Goal: Check status: Check status

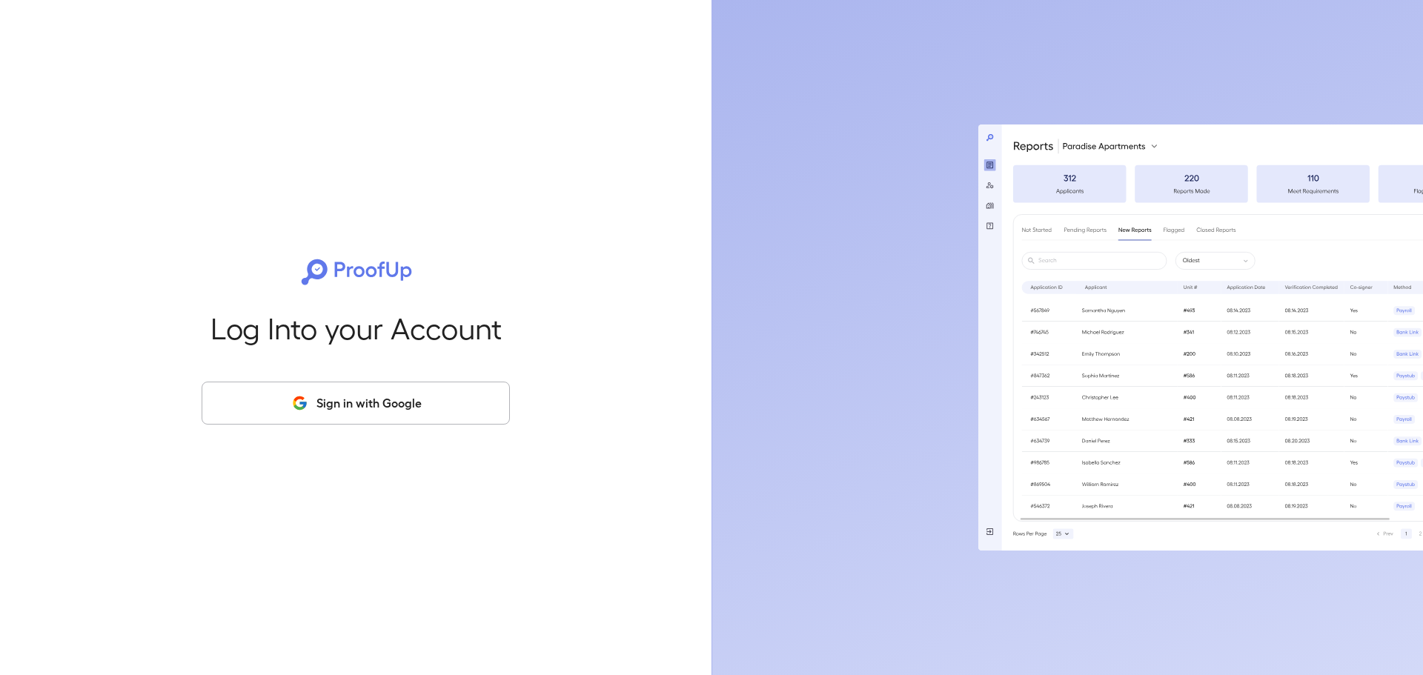
click at [359, 397] on button "Sign in with Google" at bounding box center [356, 403] width 308 height 43
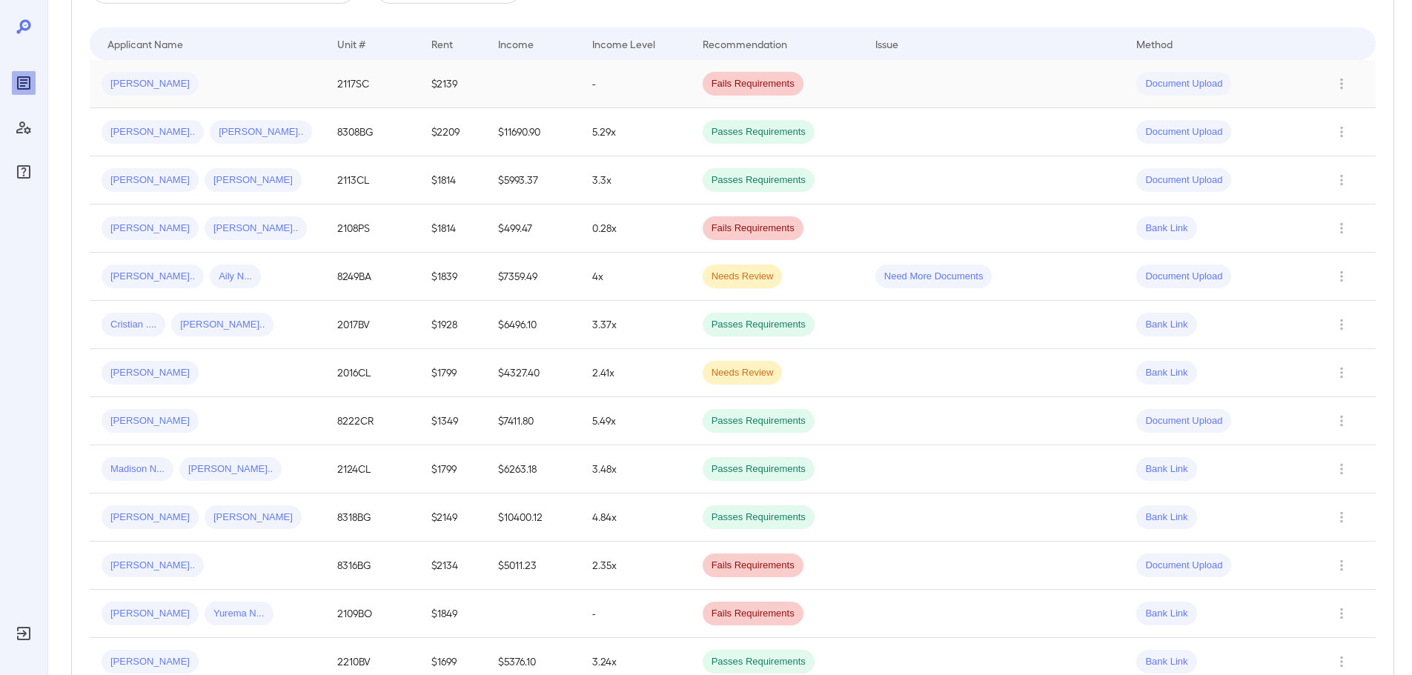
scroll to position [667, 0]
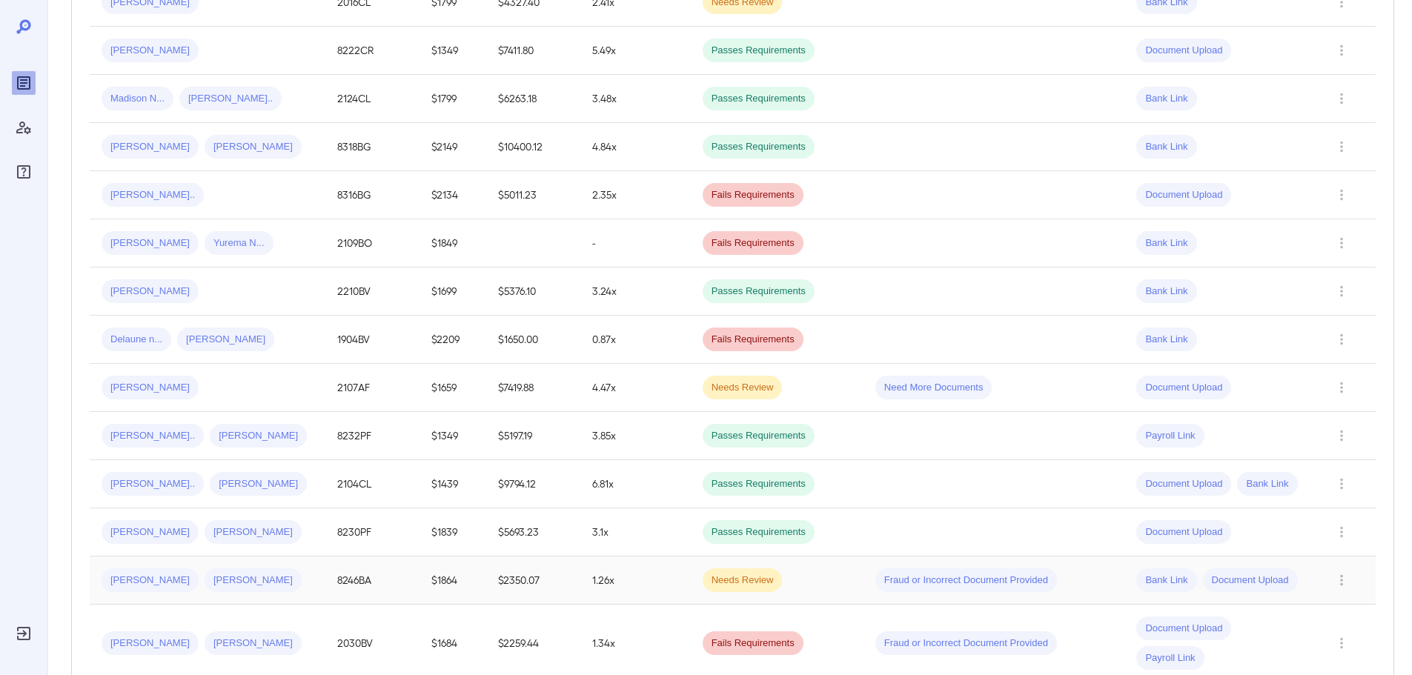
click at [258, 581] on div "Carly S... Ryan A..." at bounding box center [208, 580] width 212 height 24
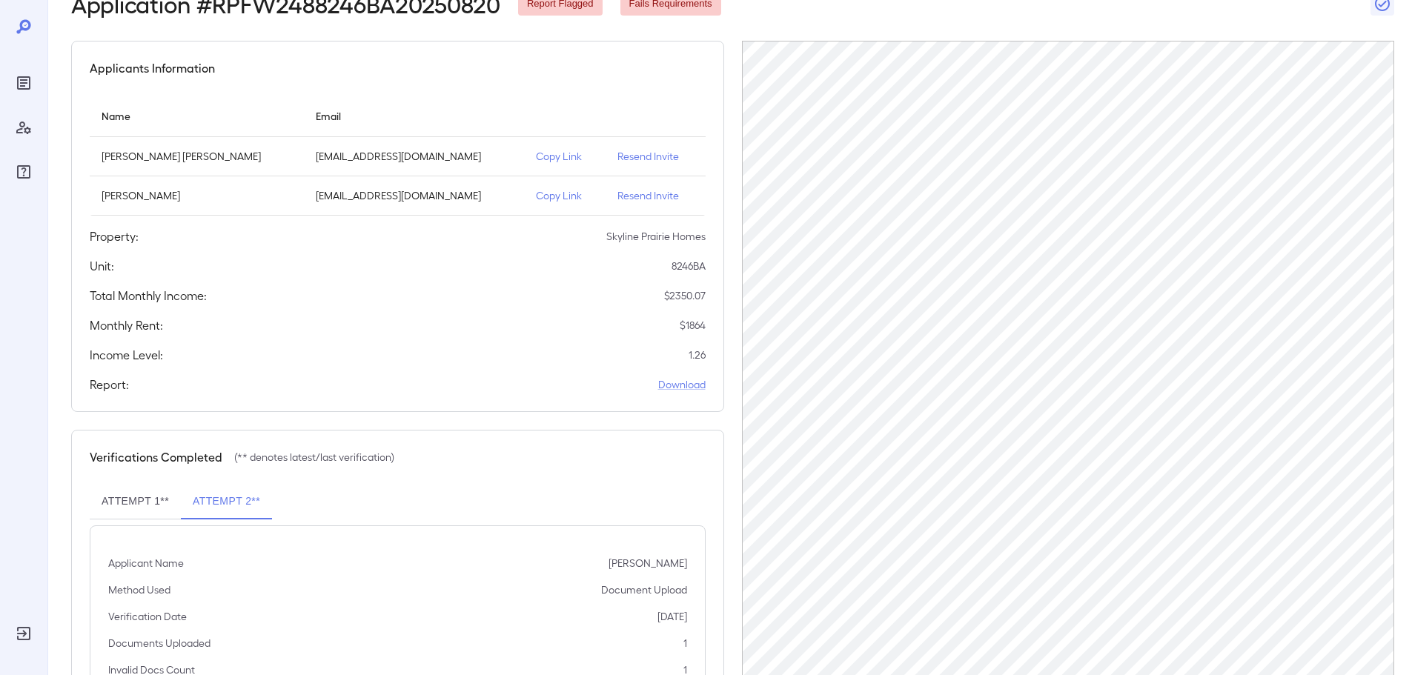
scroll to position [188, 0]
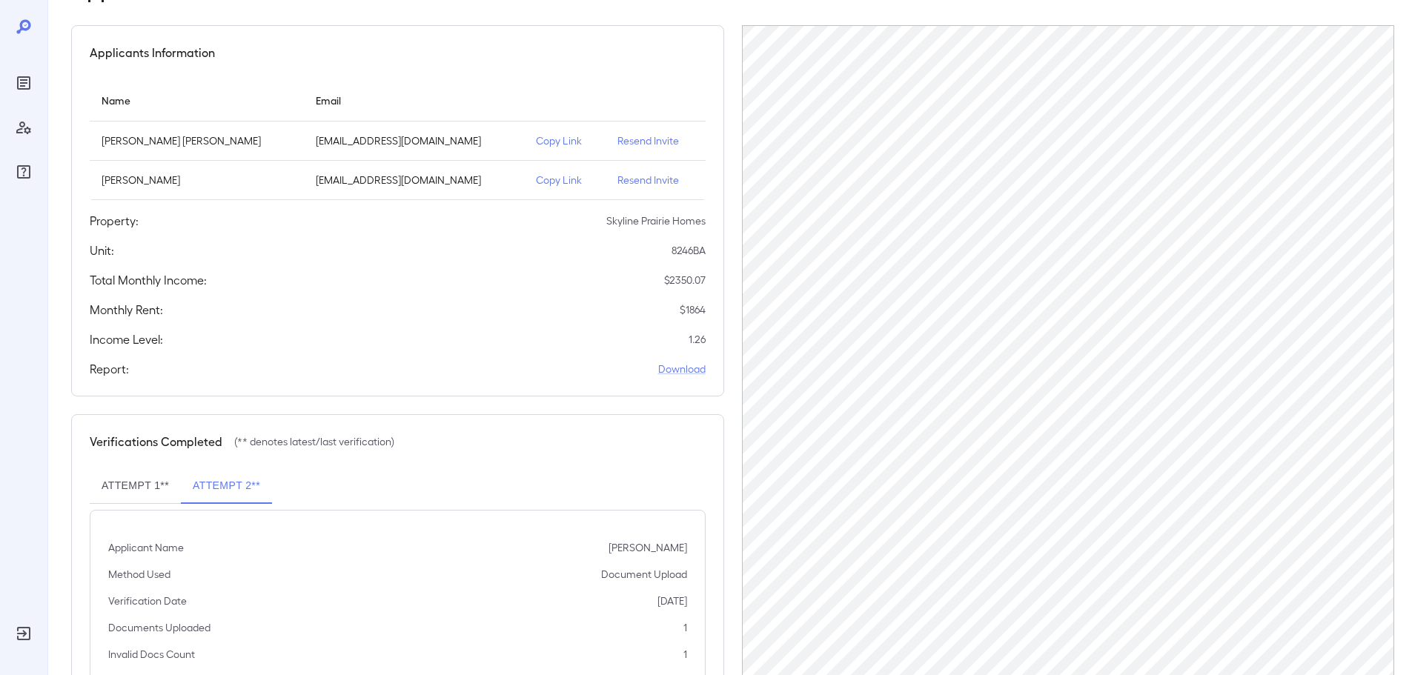
scroll to position [188, 0]
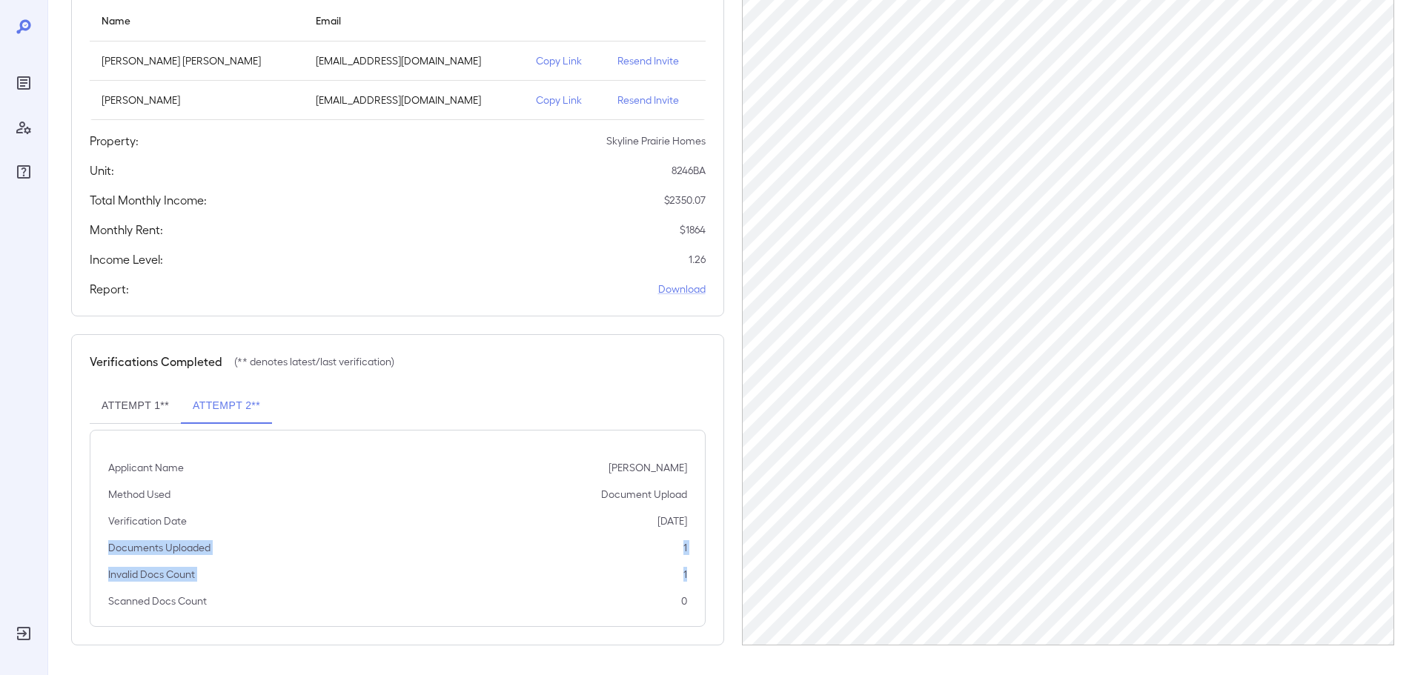
drag, startPoint x: 665, startPoint y: 573, endPoint x: 101, endPoint y: 542, distance: 564.7
click at [101, 542] on div "Applicant Name [PERSON_NAME] Method Used Document Upload Verification Date [DAT…" at bounding box center [398, 528] width 616 height 197
click at [451, 532] on div "Applicant Name [PERSON_NAME] Method Used Document Upload Verification Date [DAT…" at bounding box center [398, 528] width 616 height 197
click at [119, 401] on button "Attempt 1**" at bounding box center [135, 406] width 91 height 36
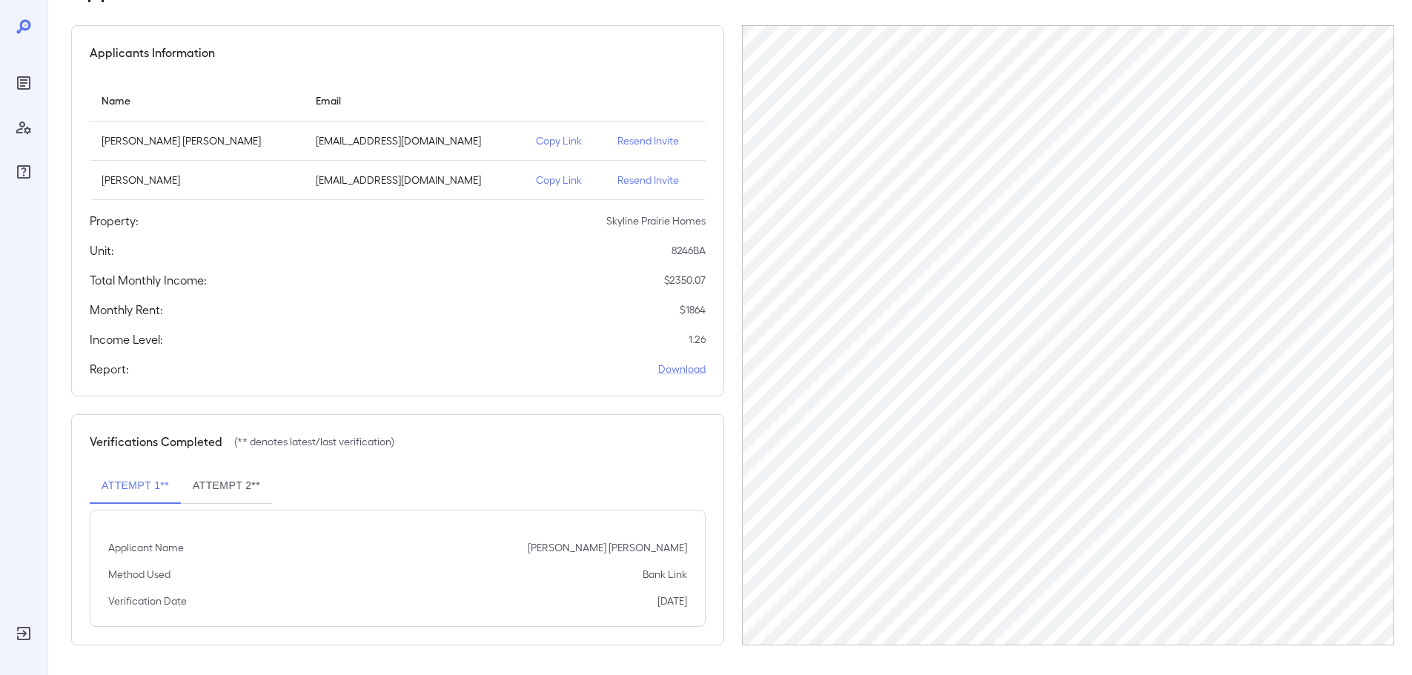
scroll to position [108, 0]
